Goal: Transaction & Acquisition: Purchase product/service

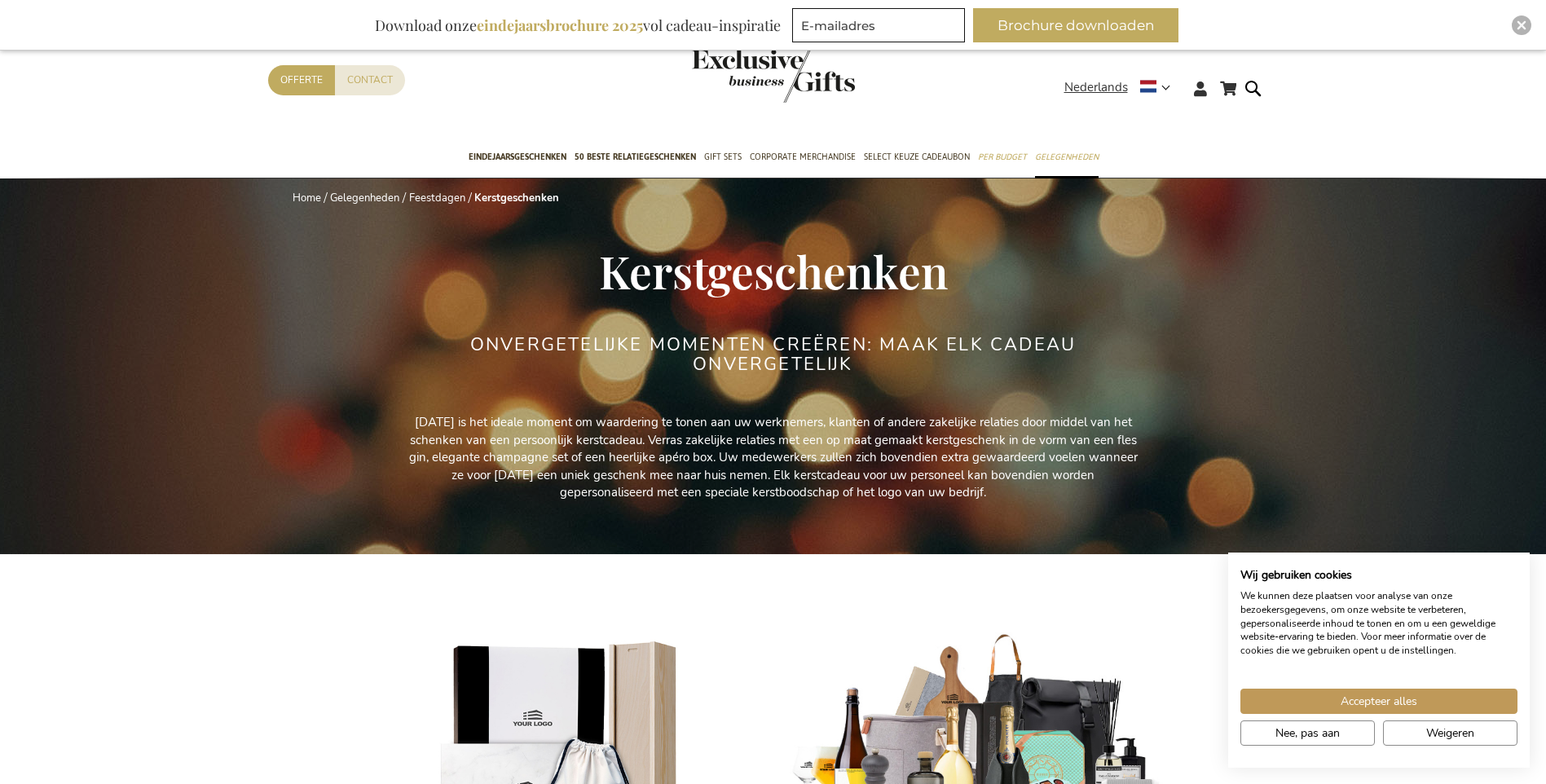
click at [757, 68] on img "store logo" at bounding box center [773, 76] width 163 height 54
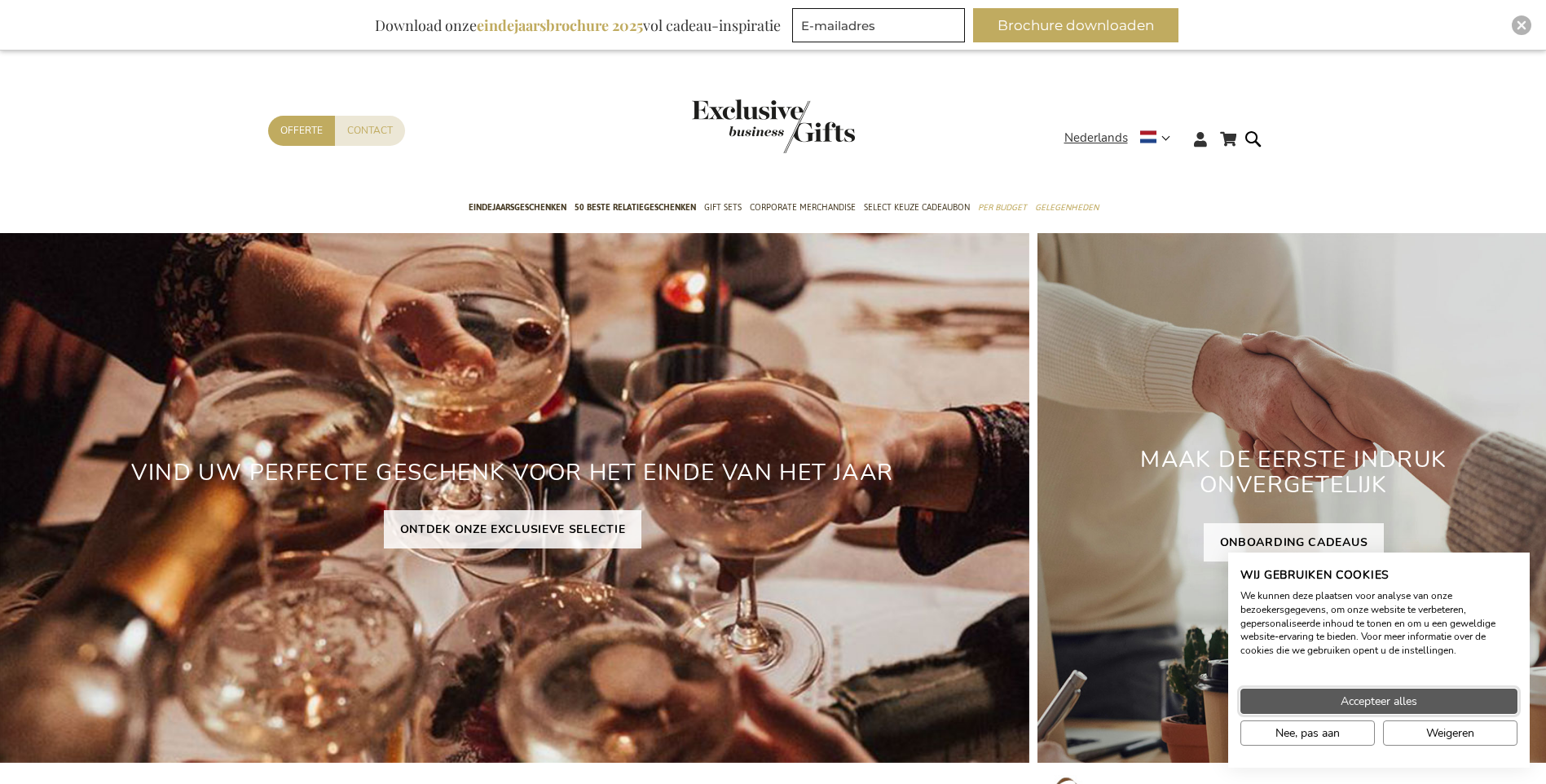
click at [1394, 696] on span "Accepteer alles" at bounding box center [1379, 701] width 77 height 17
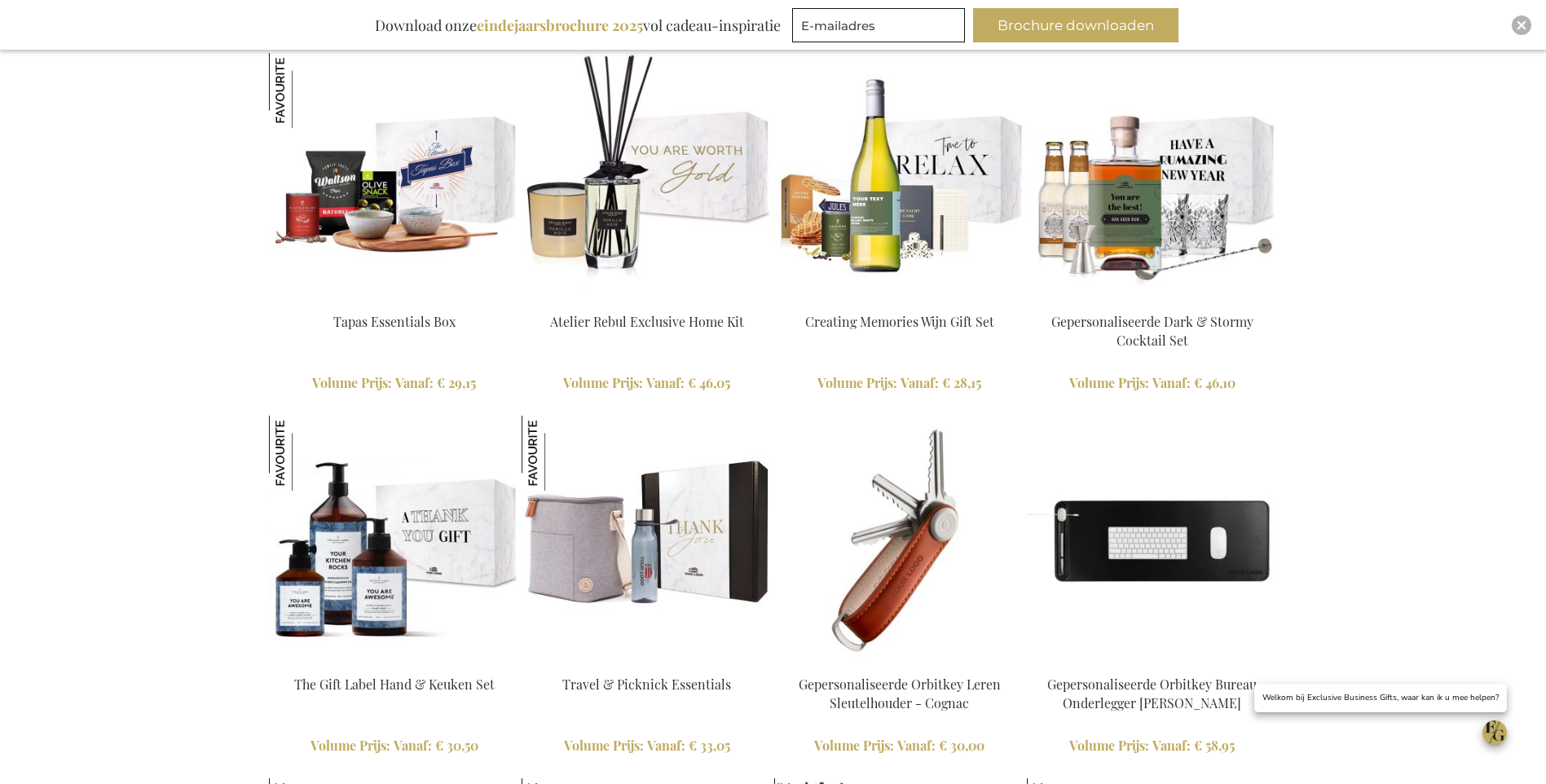
scroll to position [3096, 0]
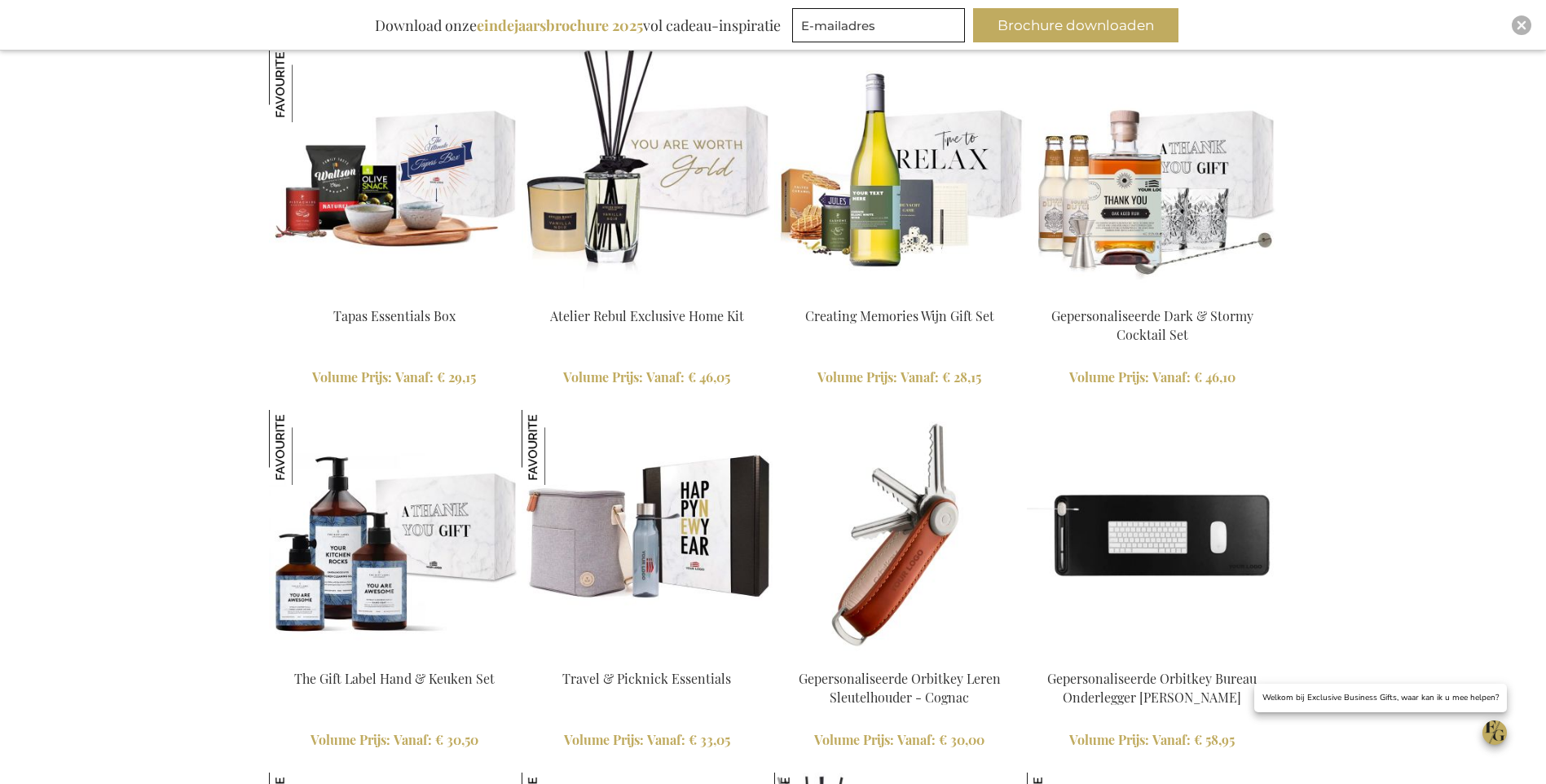
click at [647, 552] on img at bounding box center [647, 535] width 251 height 251
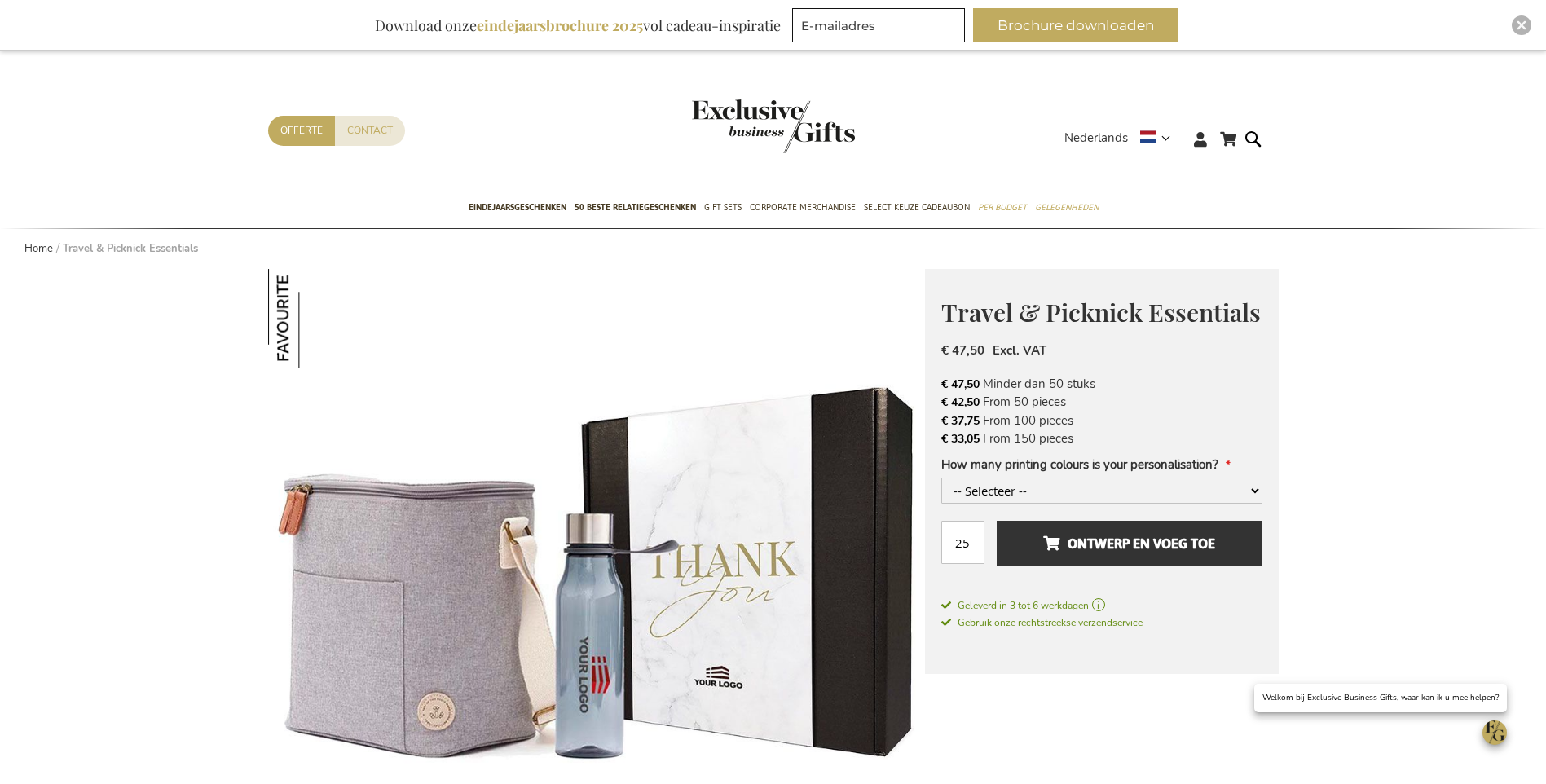
scroll to position [326, 0]
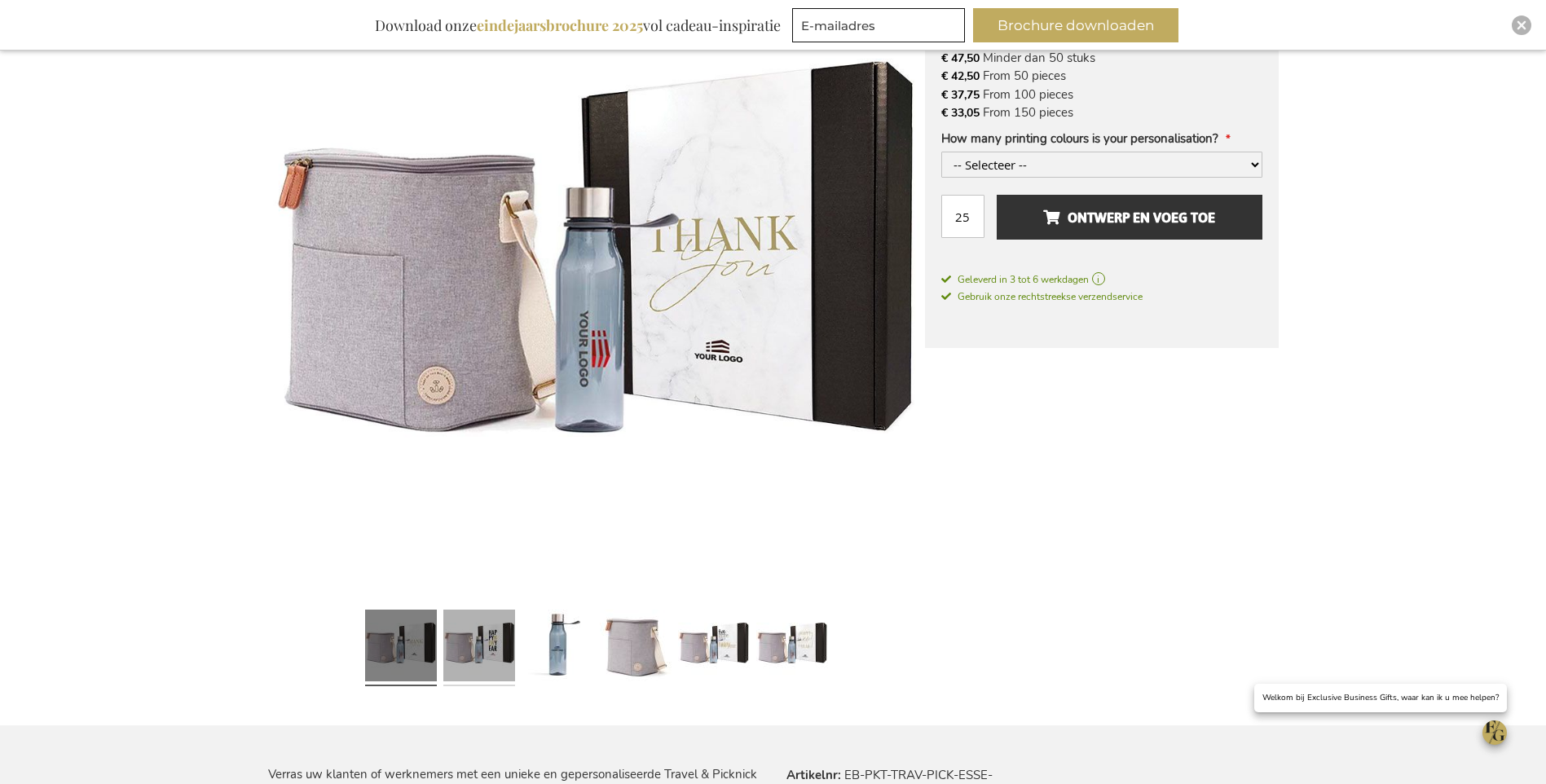
click at [494, 653] on link at bounding box center [479, 647] width 72 height 89
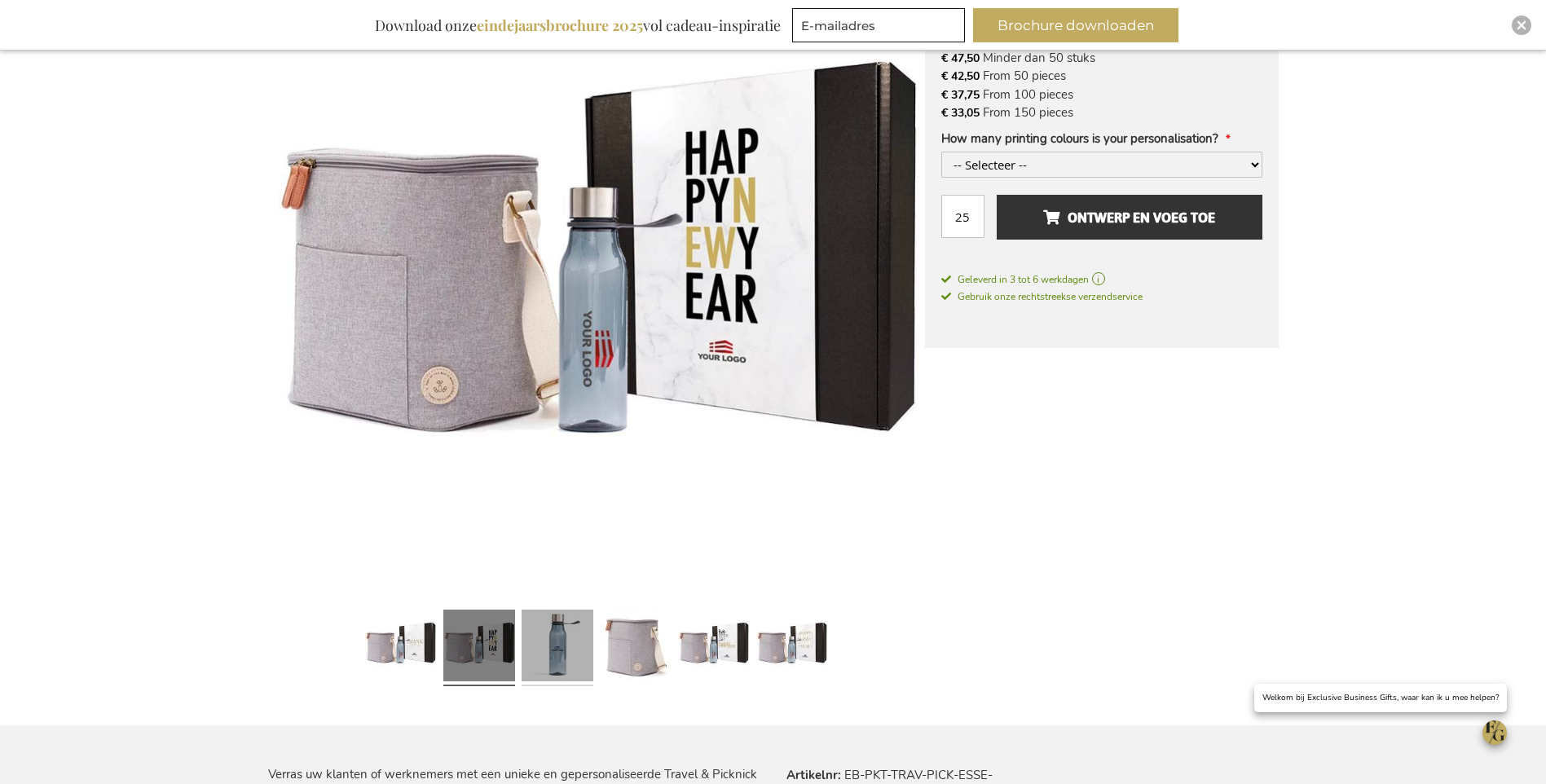
click at [563, 650] on link at bounding box center [557, 647] width 72 height 89
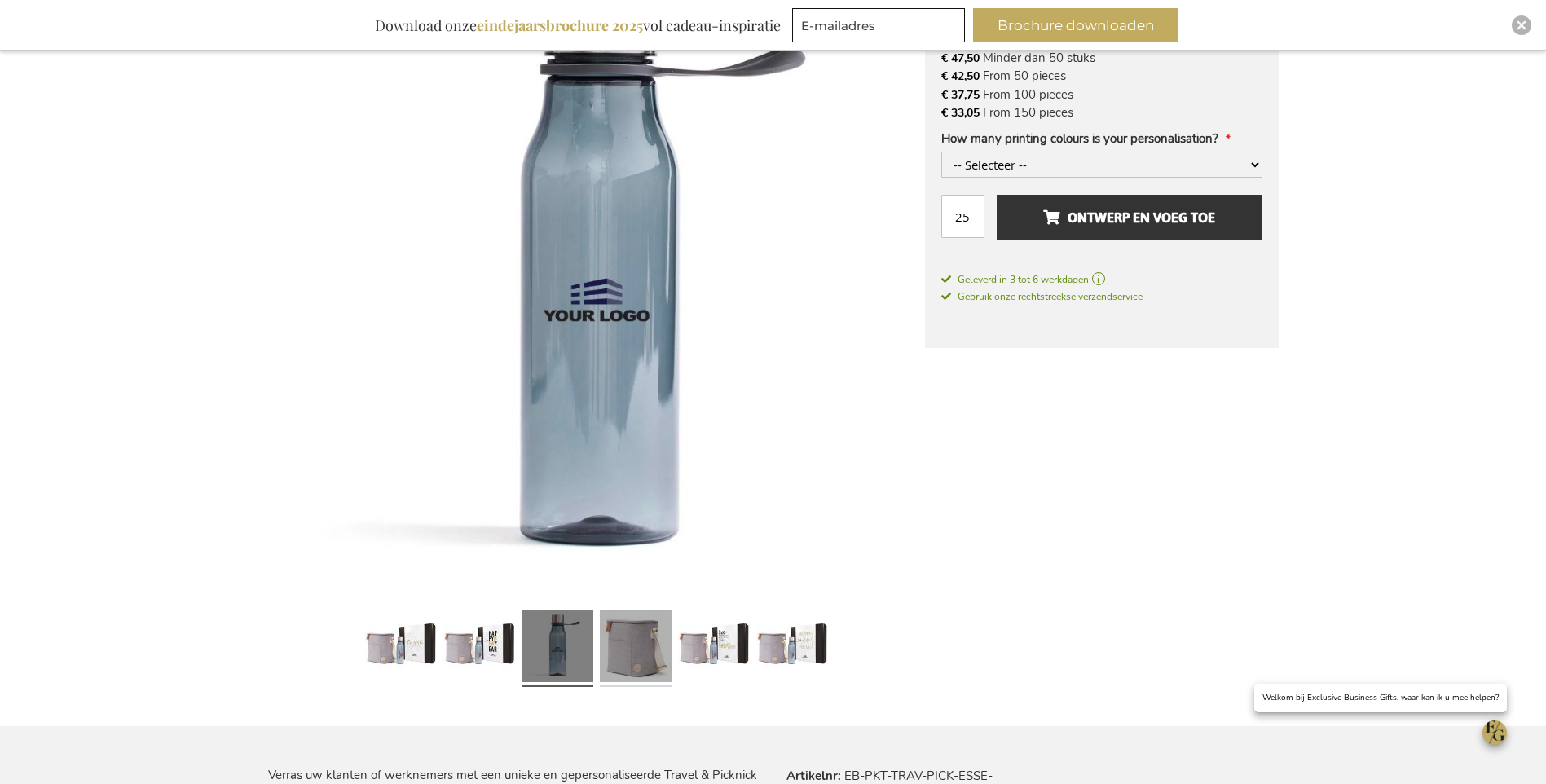
scroll to position [327, 0]
click at [620, 651] on link at bounding box center [636, 647] width 72 height 89
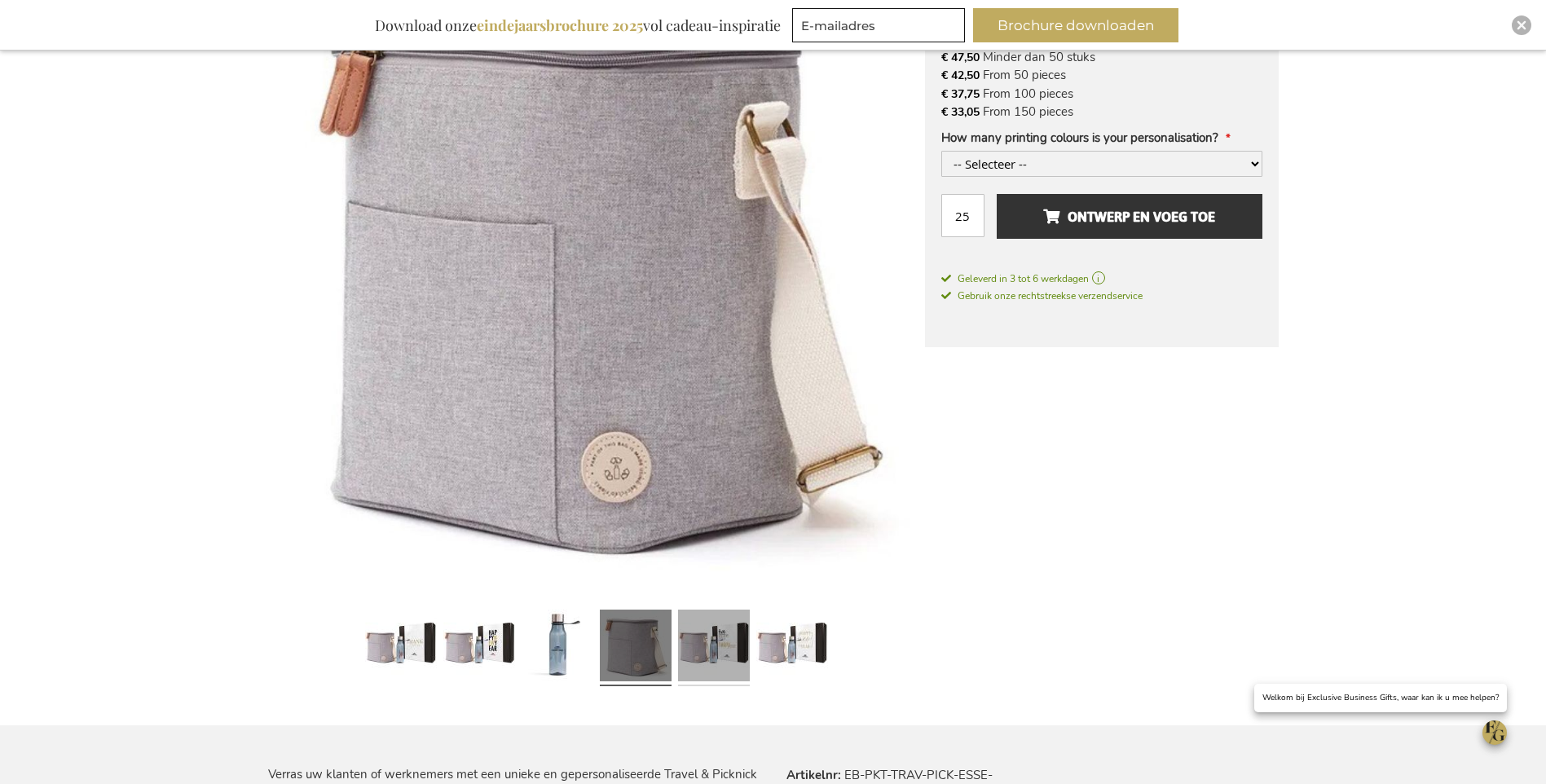
click at [689, 656] on link at bounding box center [714, 647] width 72 height 89
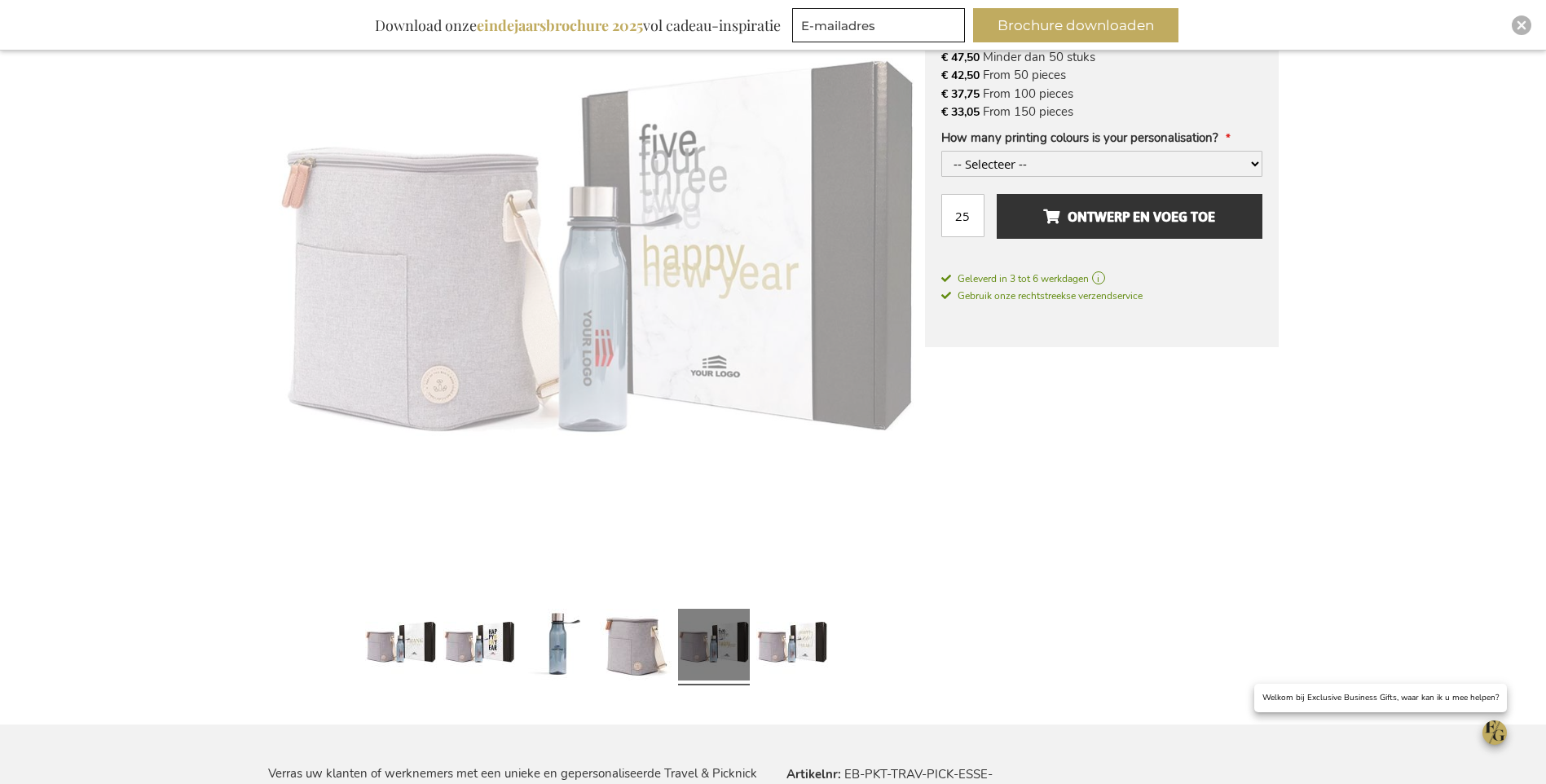
scroll to position [326, 0]
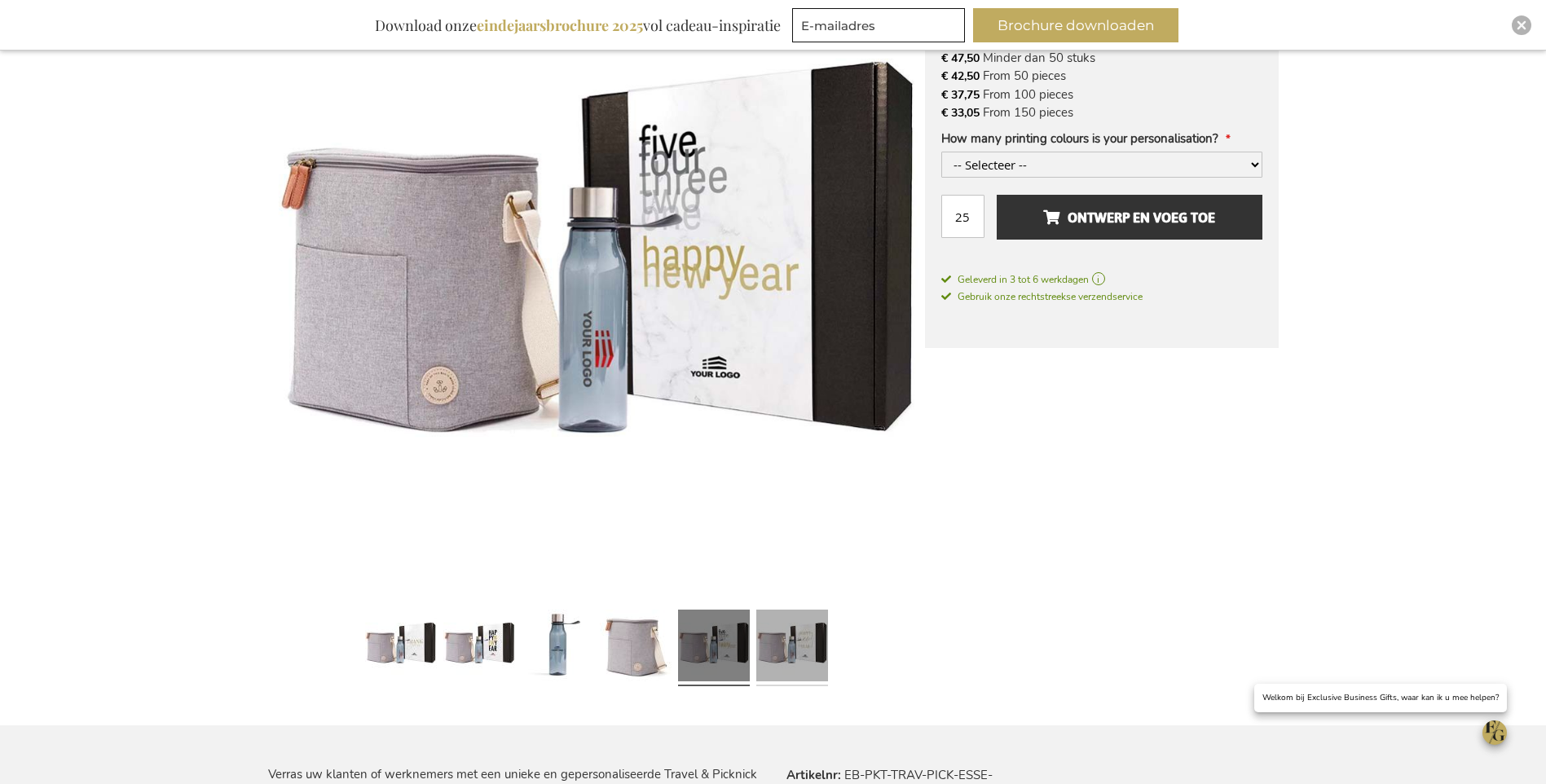
click at [795, 644] on link at bounding box center [792, 647] width 72 height 89
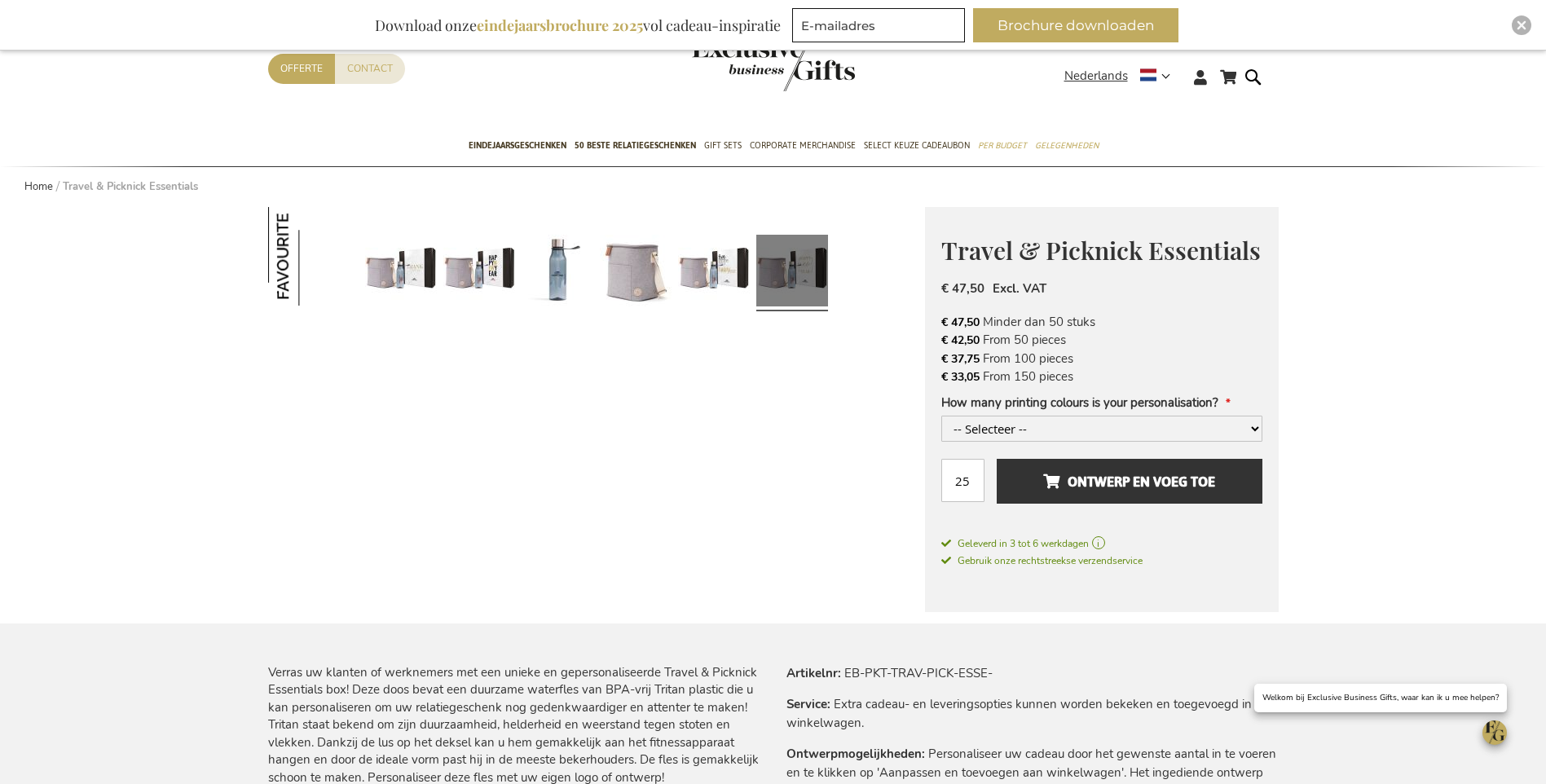
scroll to position [0, 0]
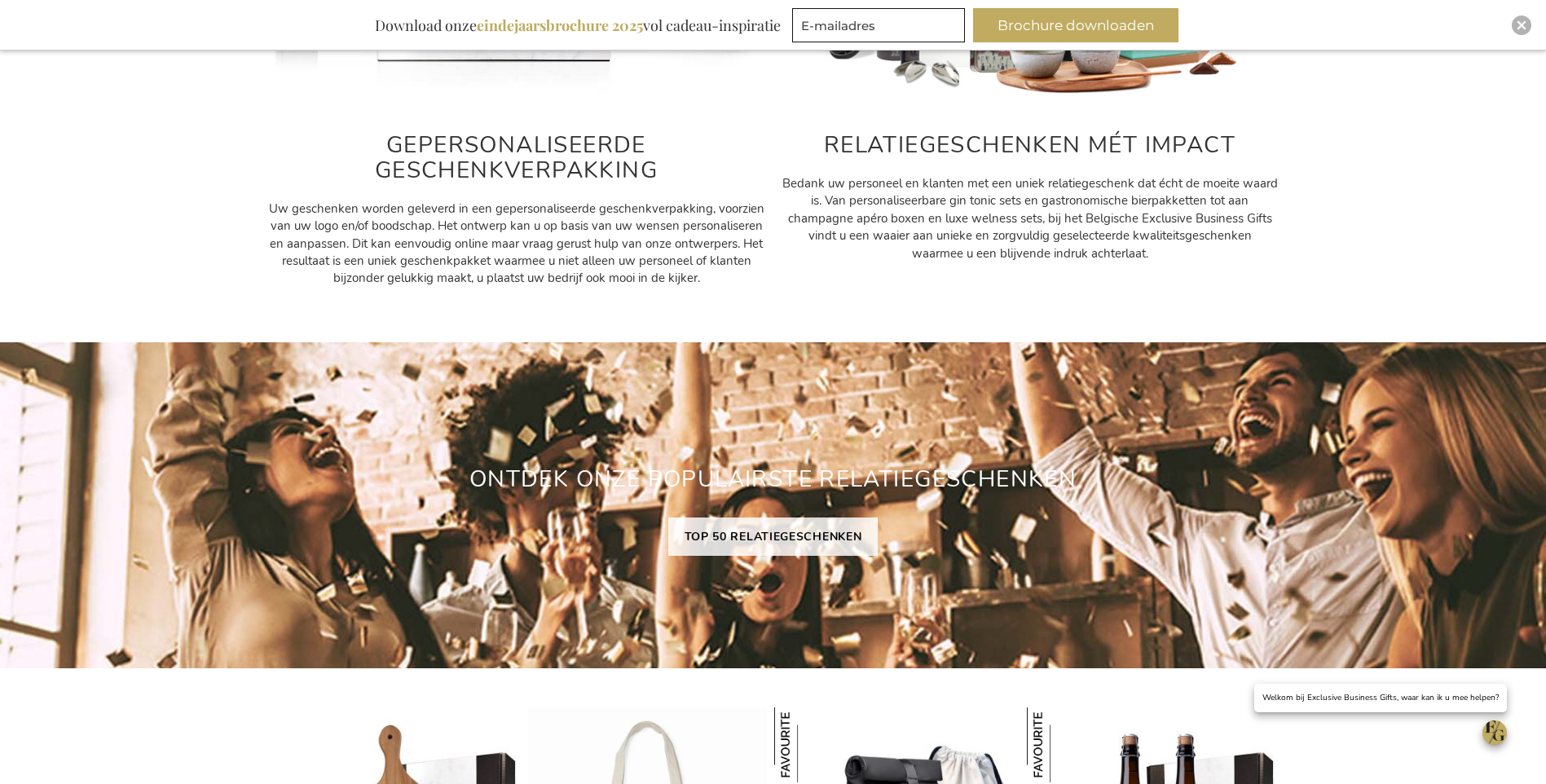
scroll to position [1222, 0]
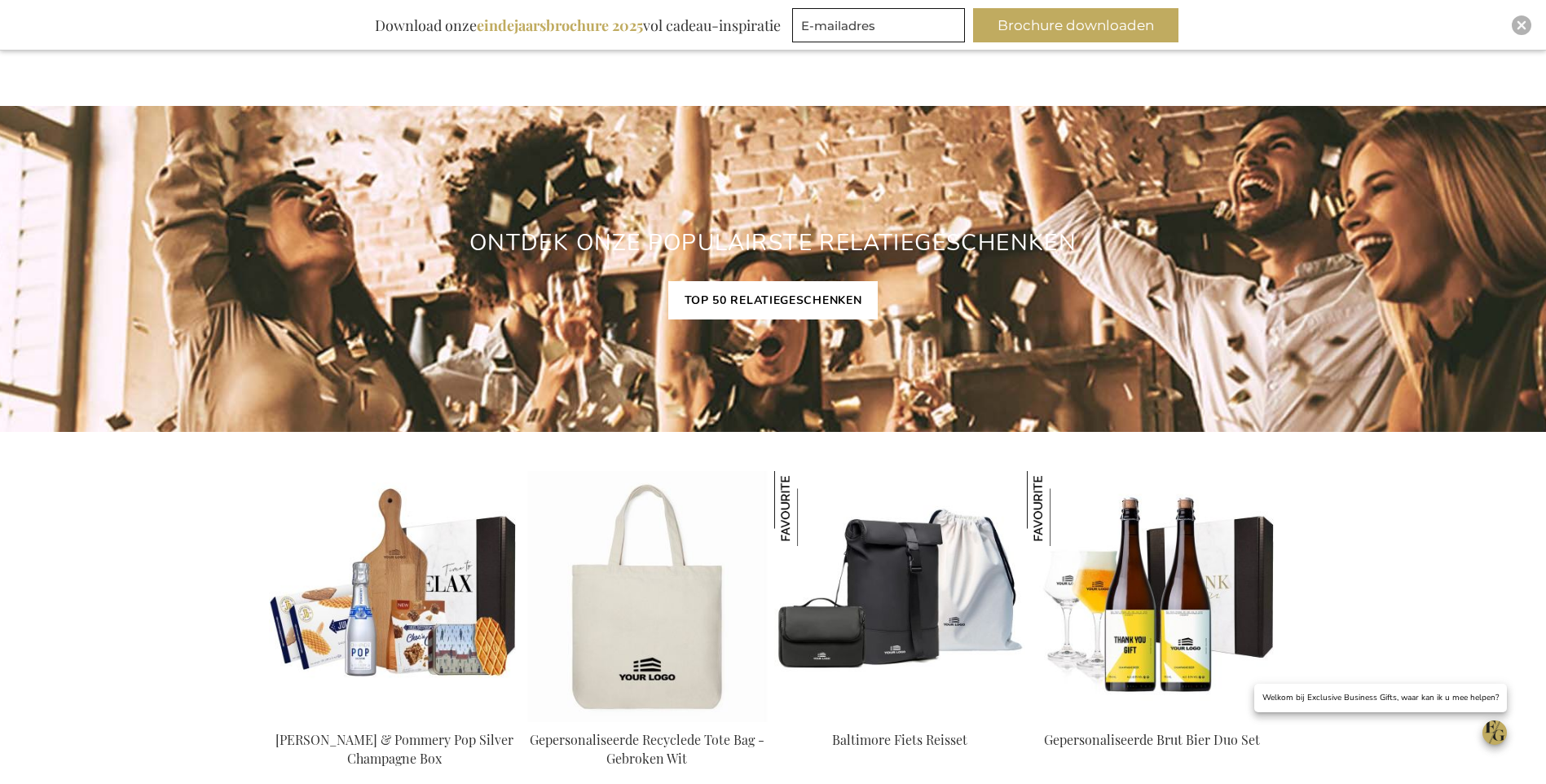
click at [732, 298] on link "TOP 50 RELATIEGESCHENKEN" at bounding box center [773, 300] width 210 height 38
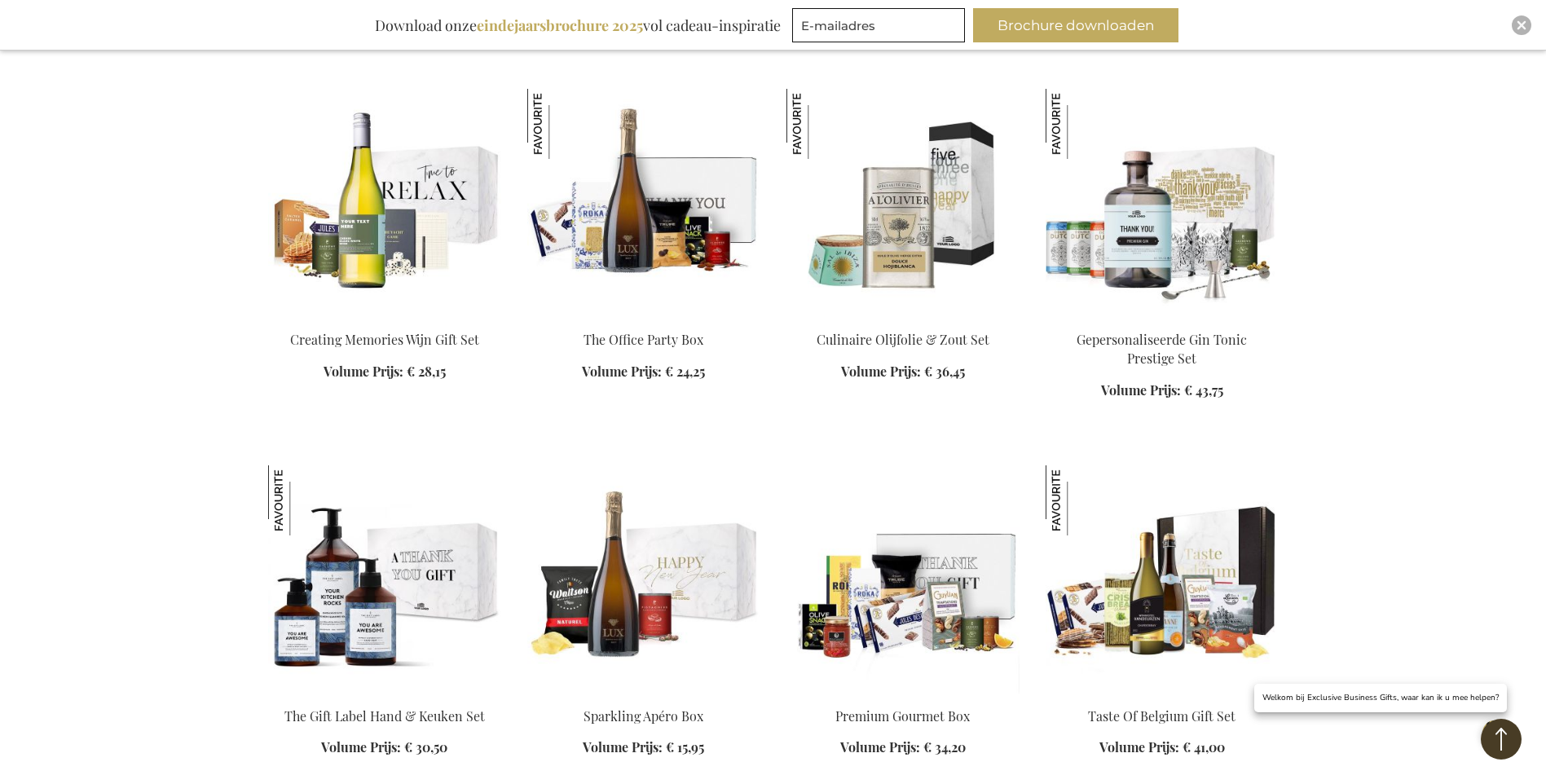
scroll to position [1629, 0]
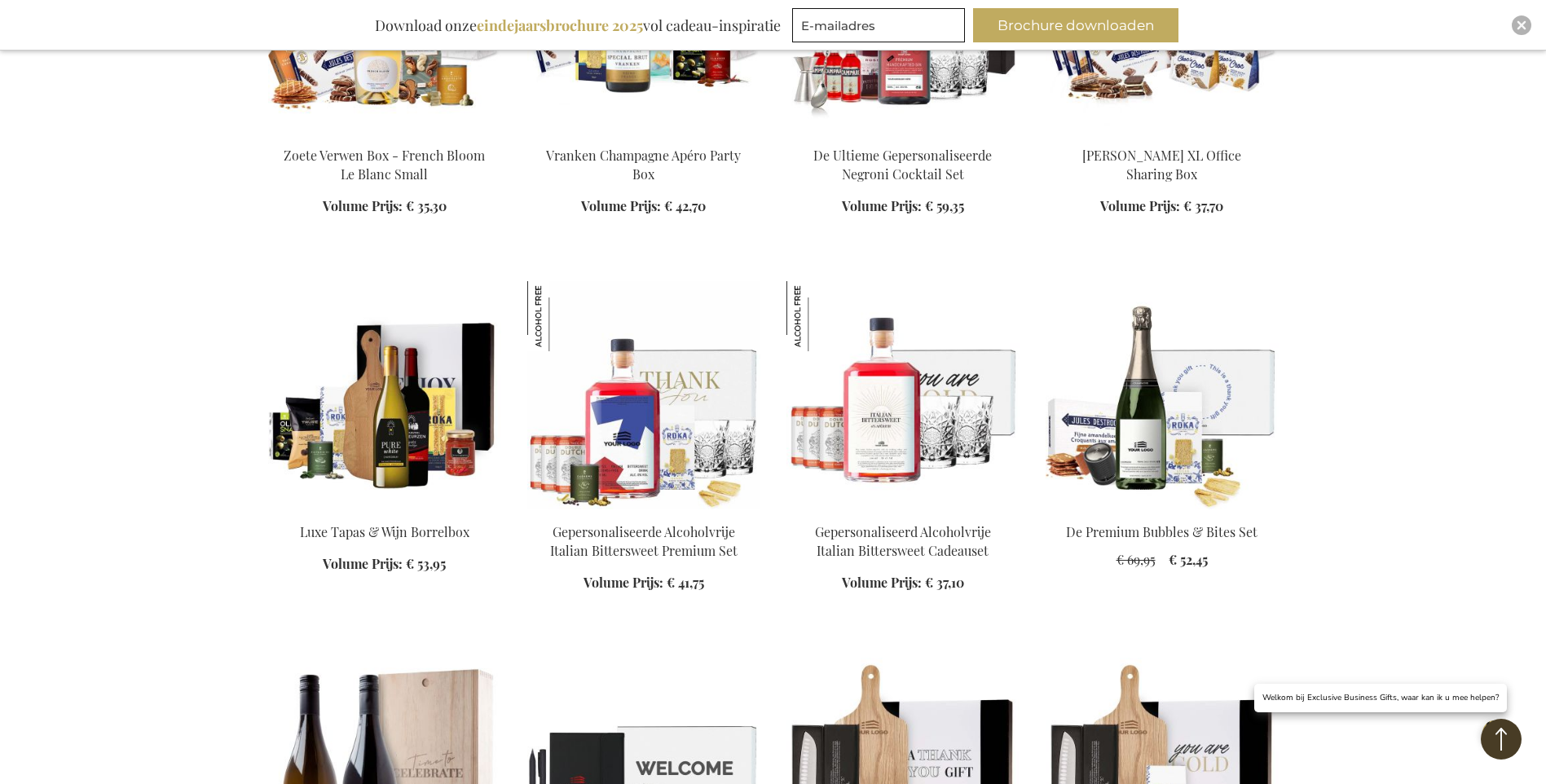
scroll to position [3096, 0]
